Goal: Communication & Community: Answer question/provide support

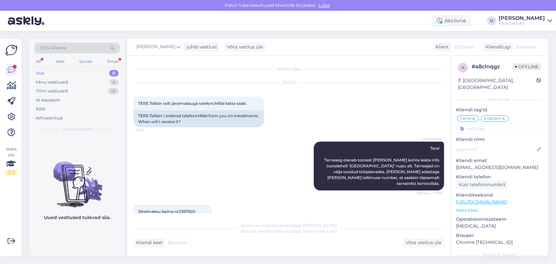
scroll to position [182, 0]
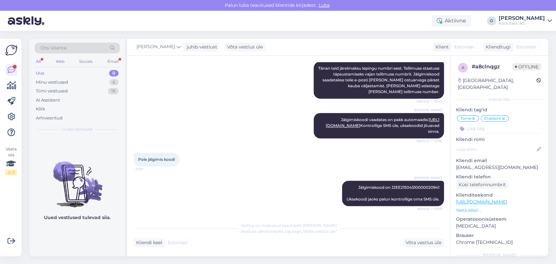
click at [90, 75] on div "Uus 0" at bounding box center [76, 73] width 85 height 9
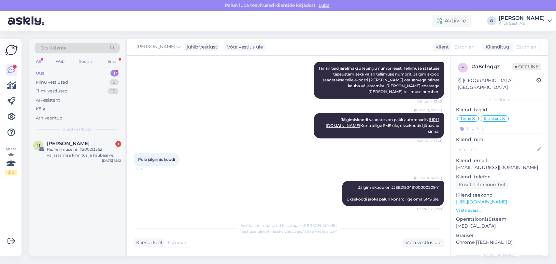
click at [90, 75] on div "Uus 1" at bounding box center [76, 73] width 85 height 9
click at [74, 156] on div "Re: Tellimuse nr. #200213362 väljastamise kinnitus ja kaubaarve." at bounding box center [84, 152] width 74 height 12
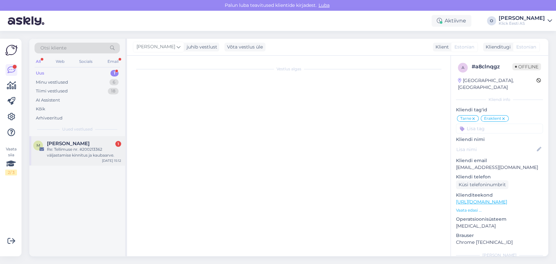
scroll to position [471, 0]
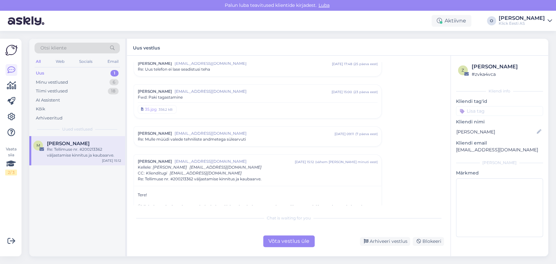
click at [212, 136] on span "Re: Mulle müüdi valede tehniliste andmetega sülearvuti" at bounding box center [192, 139] width 108 height 6
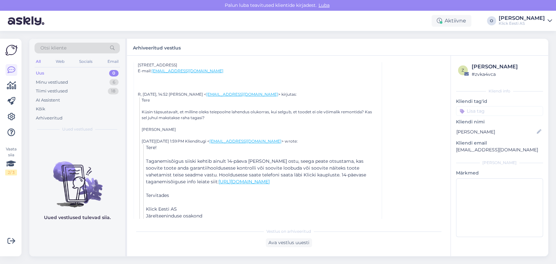
scroll to position [1001, 0]
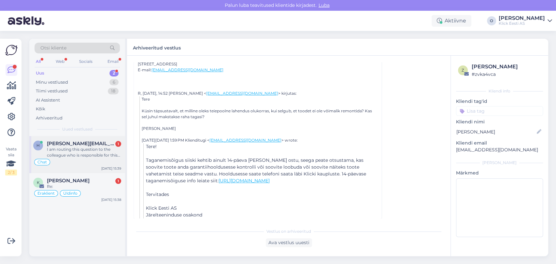
click at [64, 138] on div "h [PERSON_NAME][EMAIL_ADDRESS][PERSON_NAME][DOMAIN_NAME] 1 I am routing this qu…" at bounding box center [77, 154] width 96 height 37
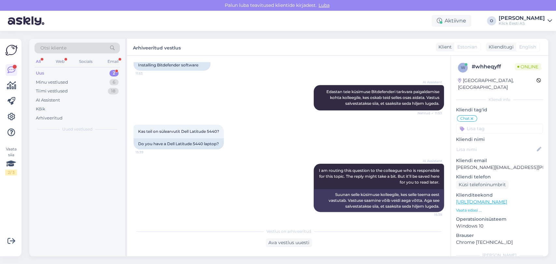
scroll to position [1971, 0]
click at [64, 138] on div "K [PERSON_NAME] Re: Eraklient Üldinfo [DATE] 15:38" at bounding box center [77, 151] width 96 height 31
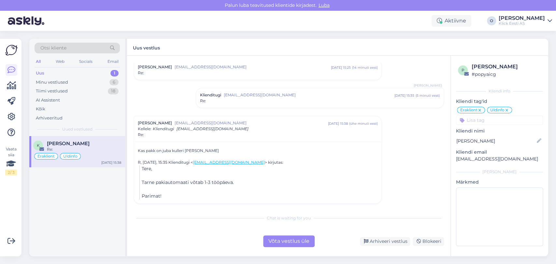
scroll to position [217, 0]
click at [81, 79] on div "Minu vestlused 6" at bounding box center [76, 82] width 85 height 9
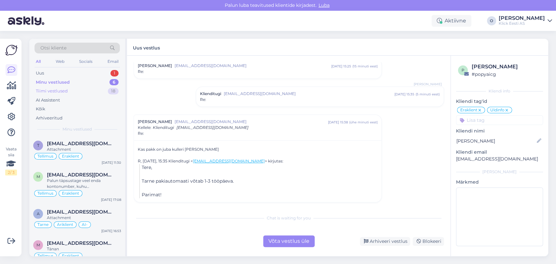
click at [77, 89] on div "Tiimi vestlused 18" at bounding box center [76, 91] width 85 height 9
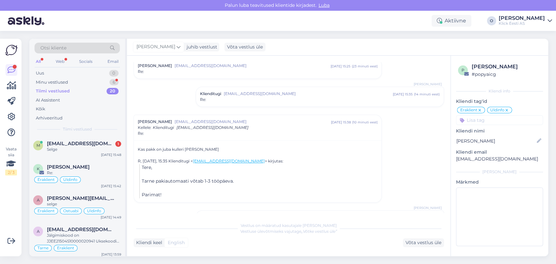
scroll to position [383, 0]
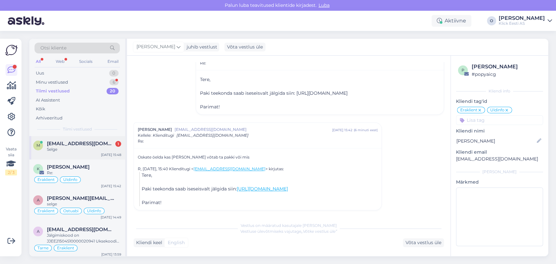
click at [78, 139] on div "m [EMAIL_ADDRESS][DOMAIN_NAME] 1 Selge [DATE] 15:48" at bounding box center [77, 147] width 96 height 23
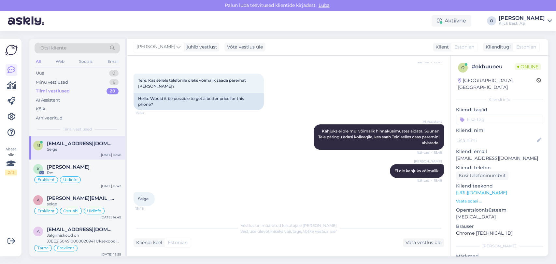
scroll to position [148, 0]
click at [70, 84] on div "Minu vestlused 6" at bounding box center [76, 82] width 85 height 9
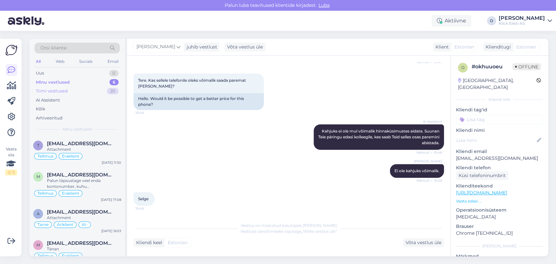
click at [66, 92] on div "Tiimi vestlused" at bounding box center [52, 91] width 32 height 7
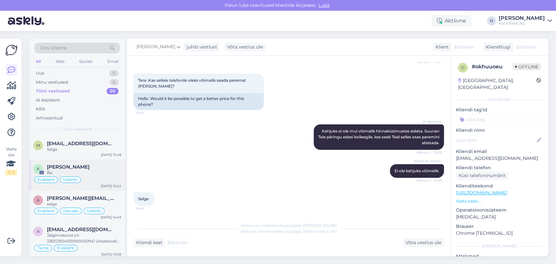
click at [56, 172] on div "Re:" at bounding box center [84, 173] width 74 height 6
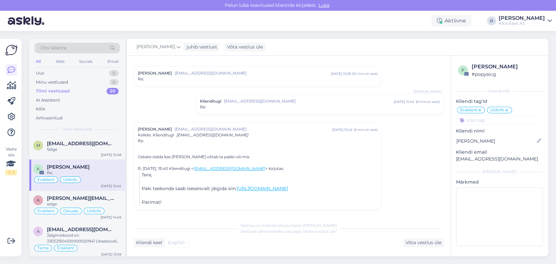
click at [224, 106] on div "Re:" at bounding box center [320, 107] width 240 height 6
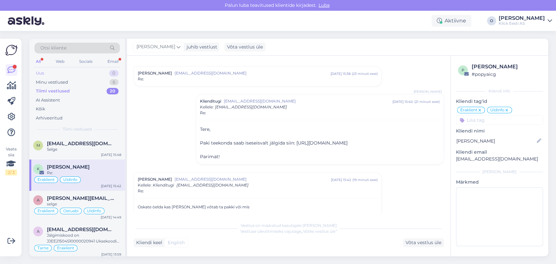
click at [61, 76] on div "Uus 0" at bounding box center [76, 73] width 85 height 9
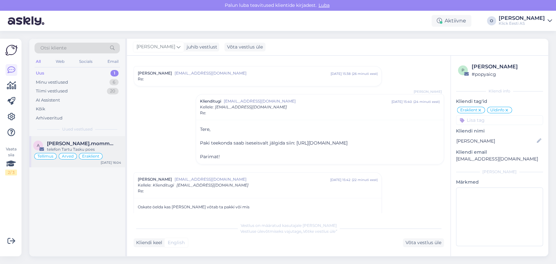
click at [63, 141] on span "[PERSON_NAME].mommeja via [EMAIL_ADDRESS][DOMAIN_NAME]" at bounding box center [81, 144] width 68 height 6
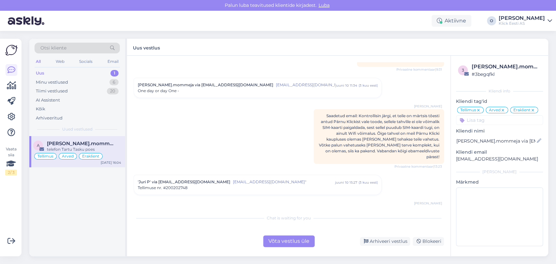
scroll to position [2615, 0]
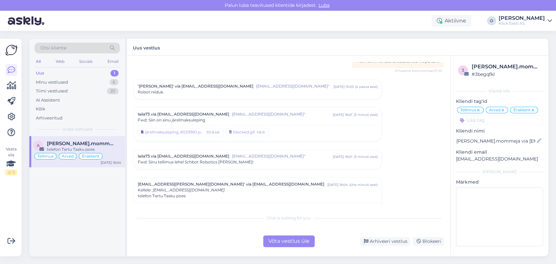
click at [148, 153] on span "laila73 via [EMAIL_ADDRESS][DOMAIN_NAME]" at bounding box center [183, 156] width 91 height 6
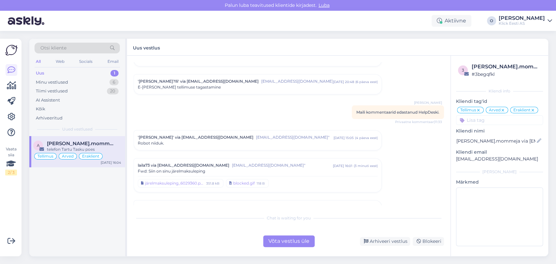
scroll to position [2593, 0]
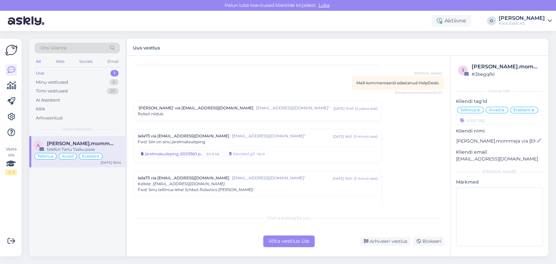
click at [180, 151] on div "järelmaksuleping_6029360.pdf" at bounding box center [174, 154] width 59 height 6
